Goal: Task Accomplishment & Management: Manage account settings

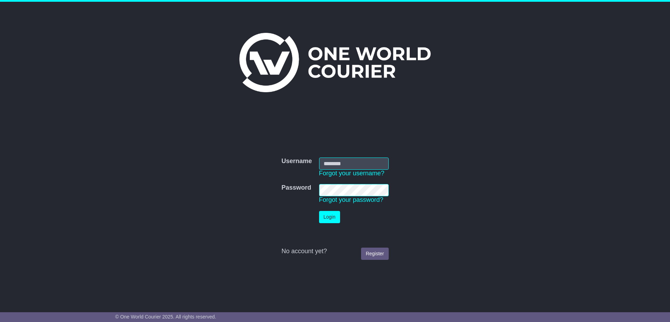
type input "**********"
click at [329, 217] on button "Login" at bounding box center [329, 217] width 21 height 12
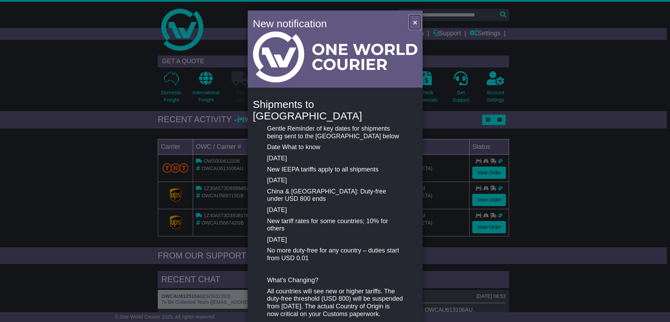
click at [413, 24] on span "×" at bounding box center [415, 22] width 4 height 8
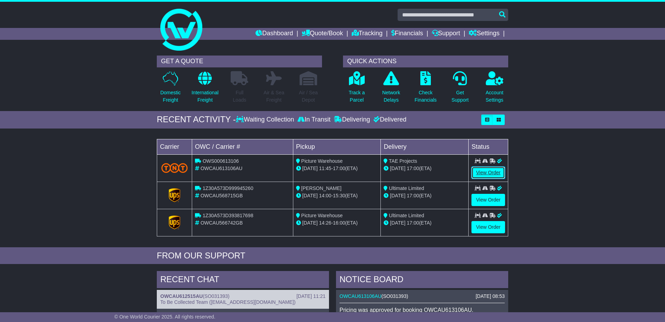
click at [488, 170] on link "View Order" at bounding box center [488, 173] width 34 height 12
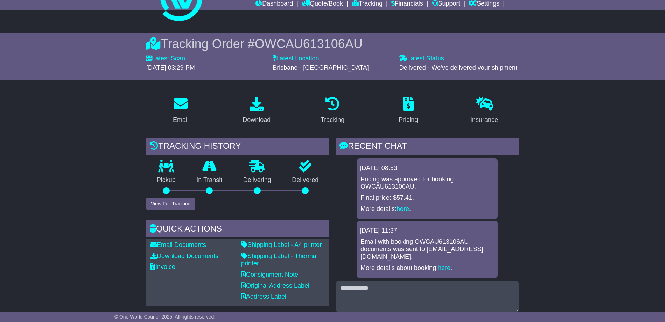
scroll to position [36, 0]
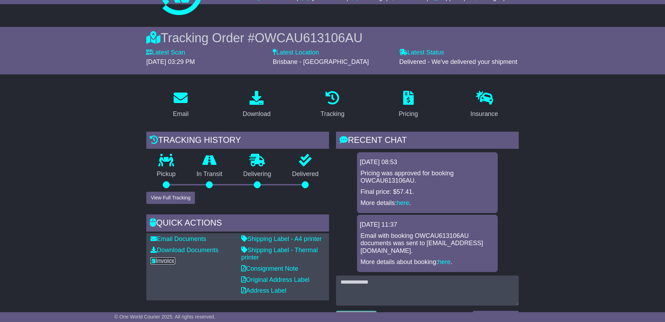
click at [169, 260] on link "Invoice" at bounding box center [162, 261] width 25 height 7
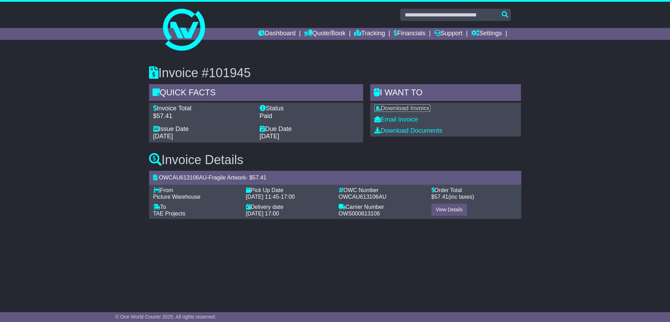
click at [421, 111] on link "Download Invoice" at bounding box center [402, 108] width 56 height 7
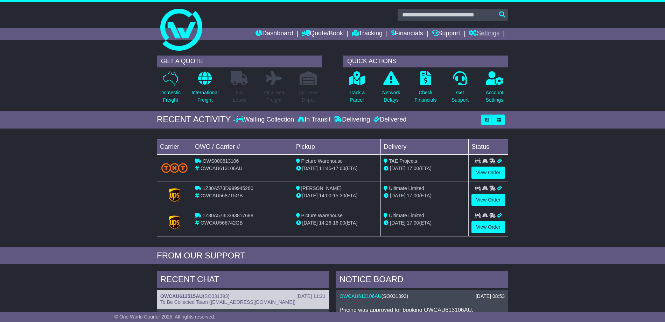
click at [491, 35] on link "Settings" at bounding box center [483, 34] width 31 height 12
click at [407, 48] on link at bounding box center [332, 30] width 358 height 56
